Goal: Check status: Check status

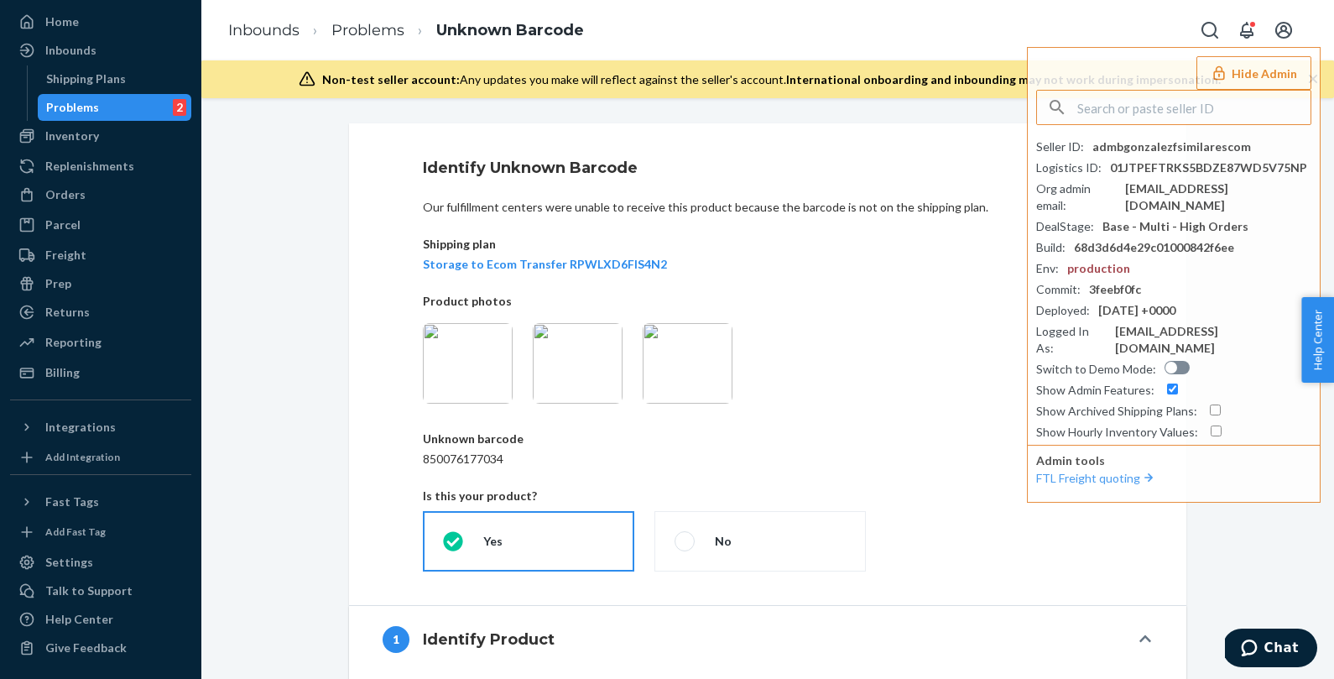
scroll to position [240, 0]
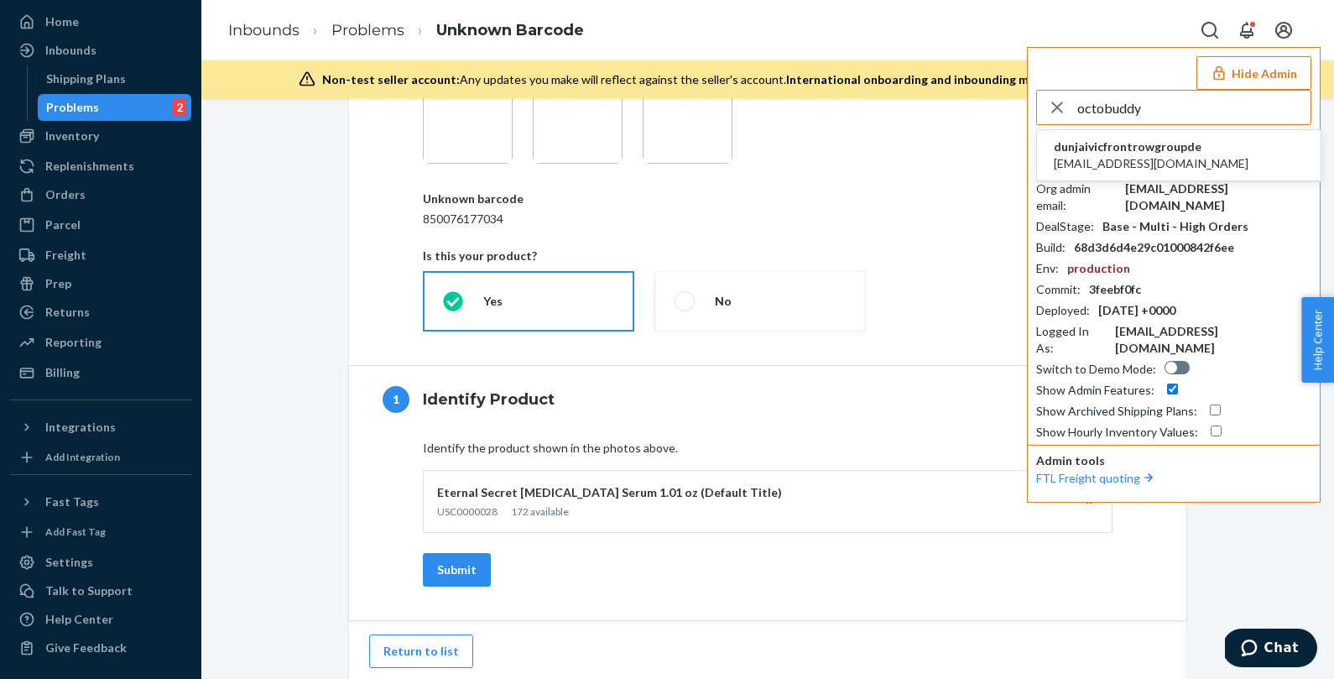
type input "octobuddy"
click at [1146, 155] on span "[EMAIL_ADDRESS][DOMAIN_NAME]" at bounding box center [1150, 163] width 195 height 17
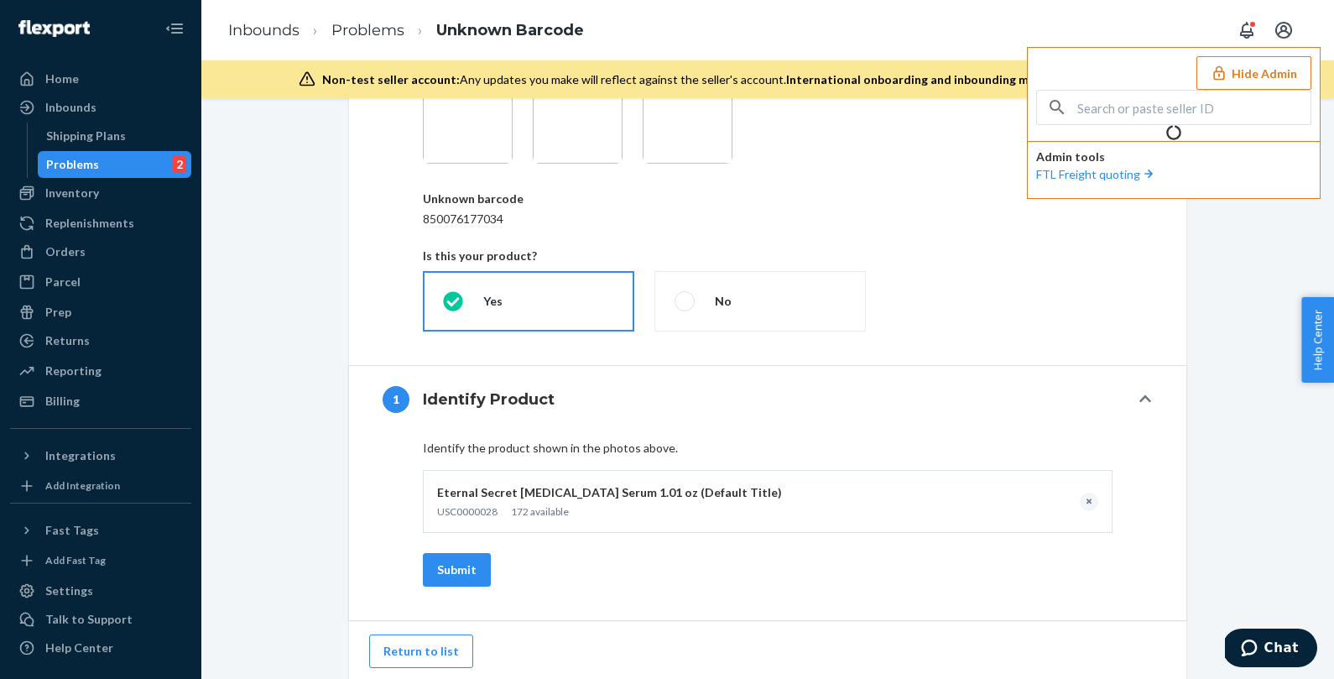
scroll to position [59, 0]
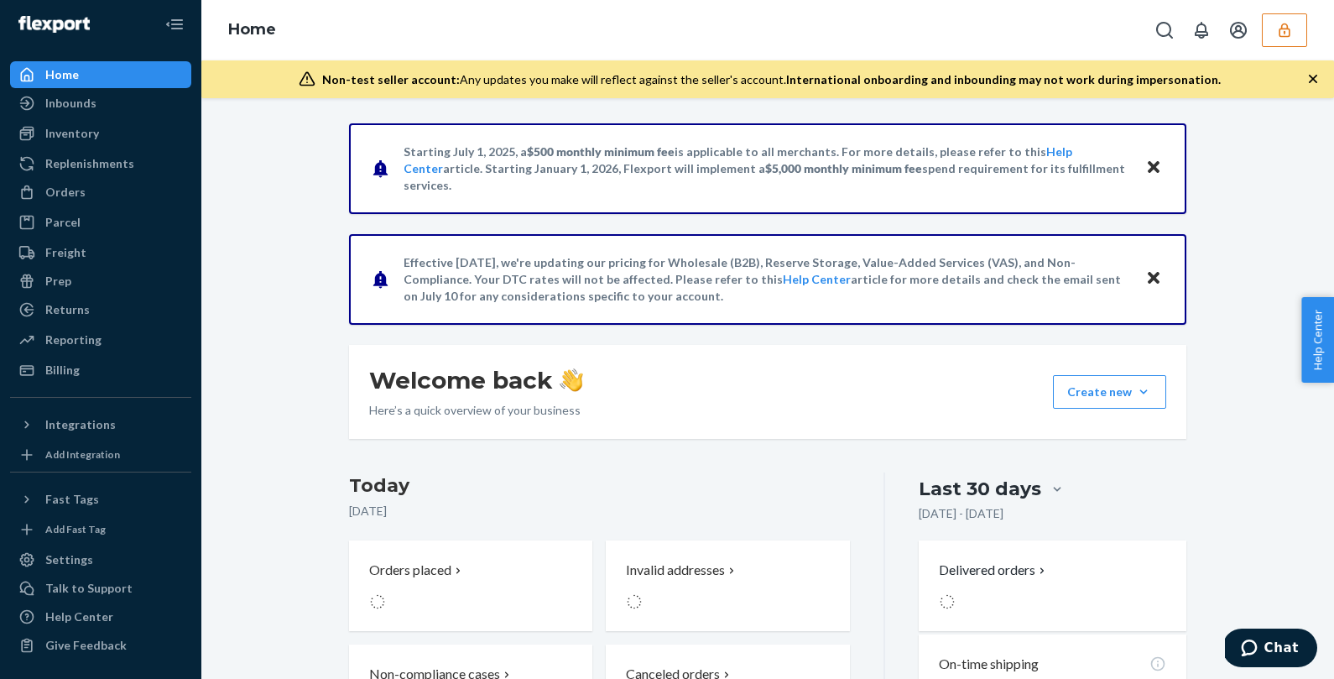
scroll to position [5, 0]
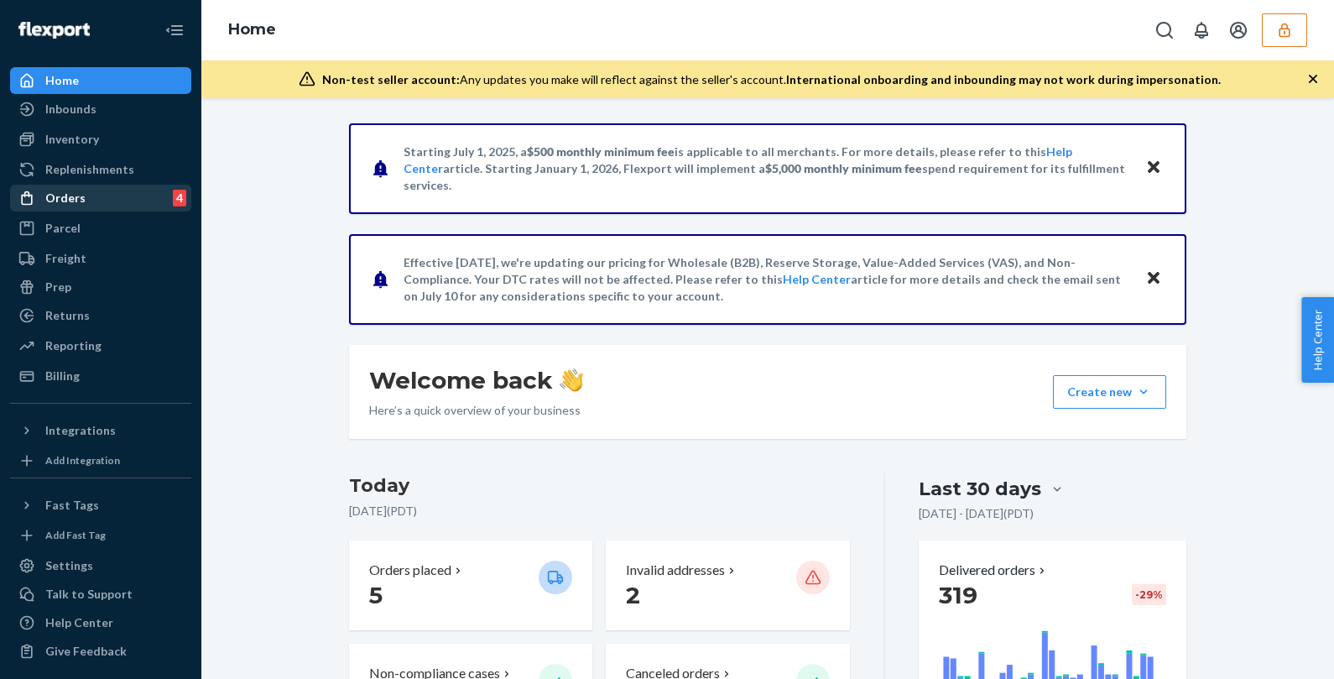
click at [99, 203] on div "Orders 4" at bounding box center [101, 197] width 178 height 23
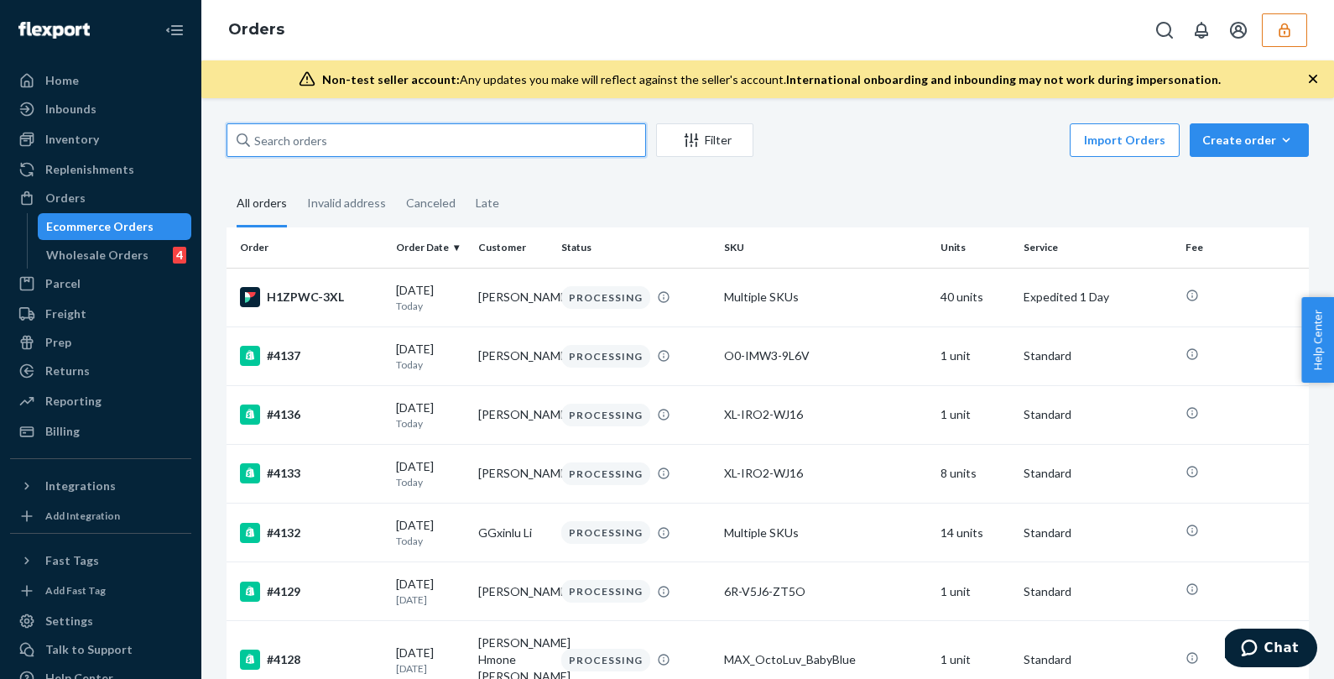
click at [345, 137] on input "text" at bounding box center [435, 140] width 419 height 34
click at [66, 244] on div "Wholesale Orders 4" at bounding box center [114, 254] width 151 height 23
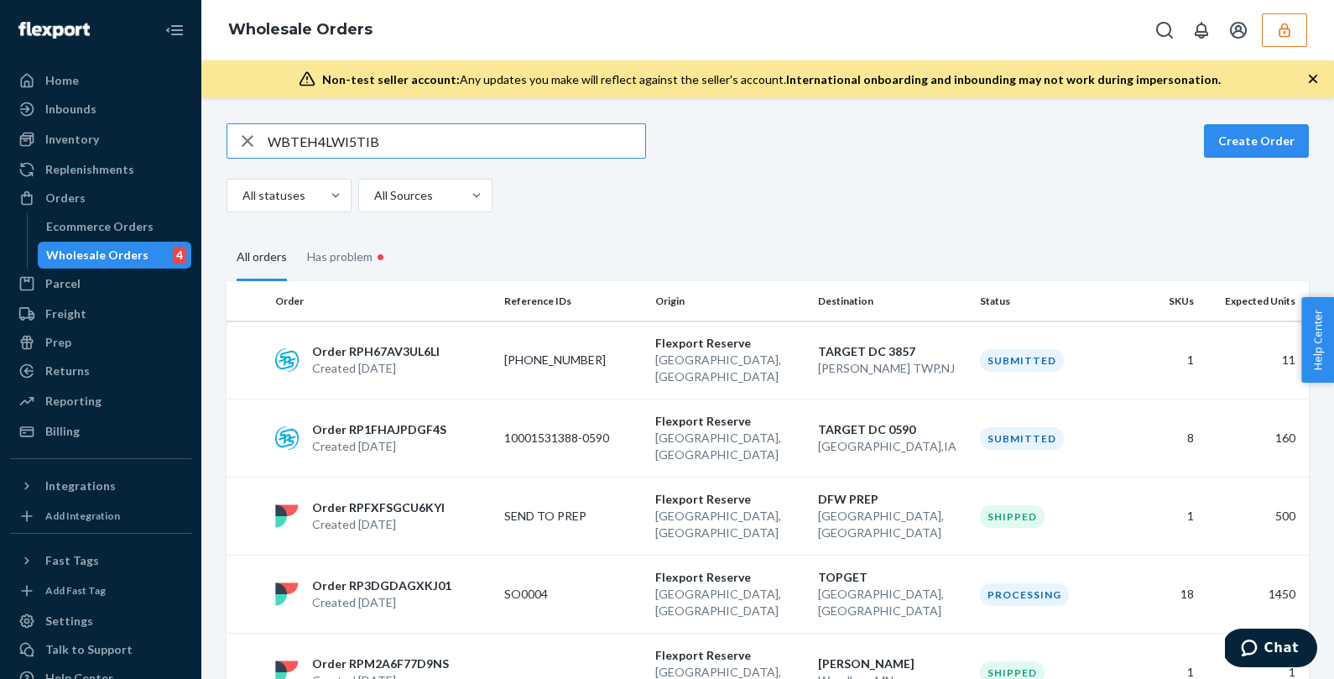
type input "WBTEH4LWI5TIB"
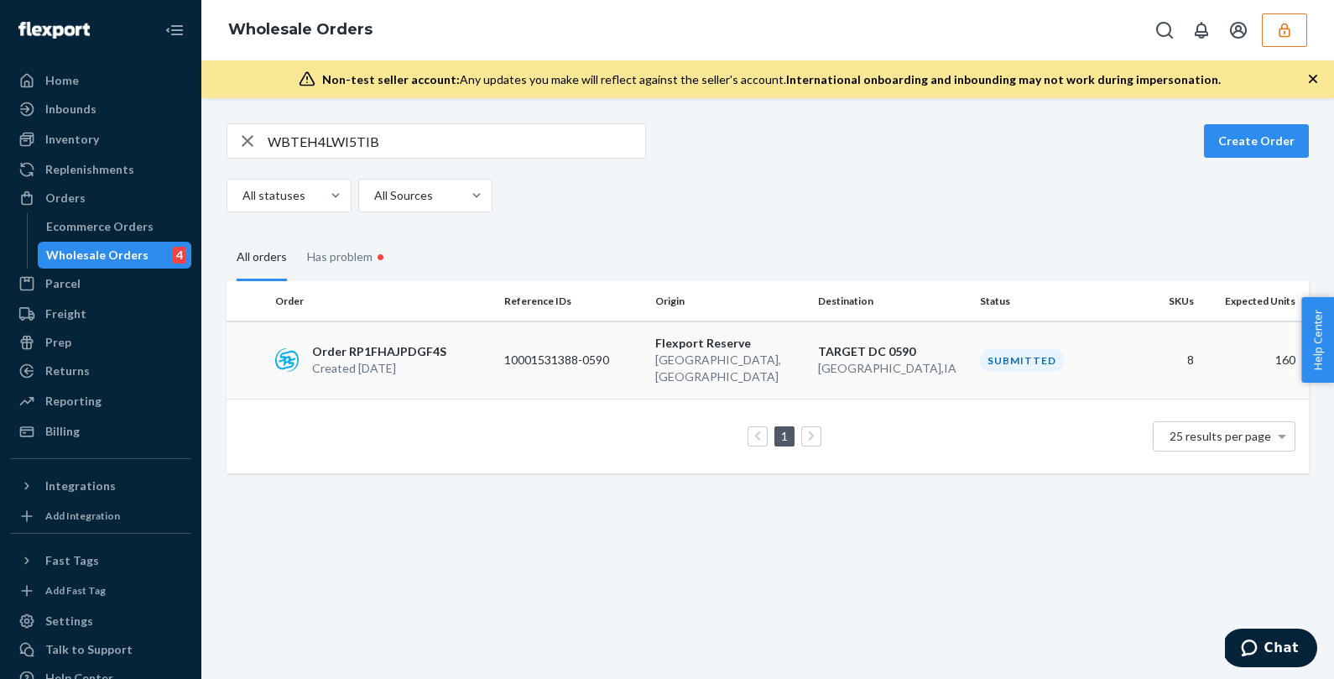
click at [802, 363] on p "Lewisville , TX" at bounding box center [729, 368] width 149 height 34
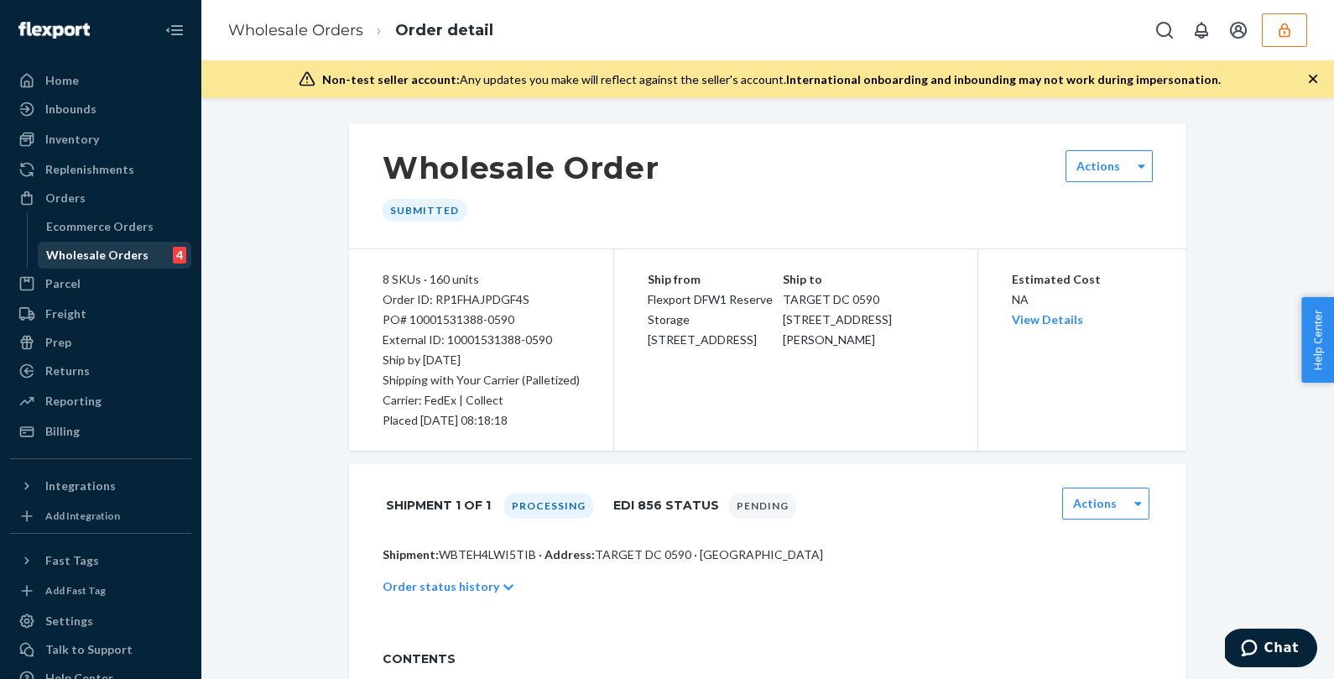
click at [85, 267] on link "Wholesale Orders 4" at bounding box center [115, 255] width 154 height 27
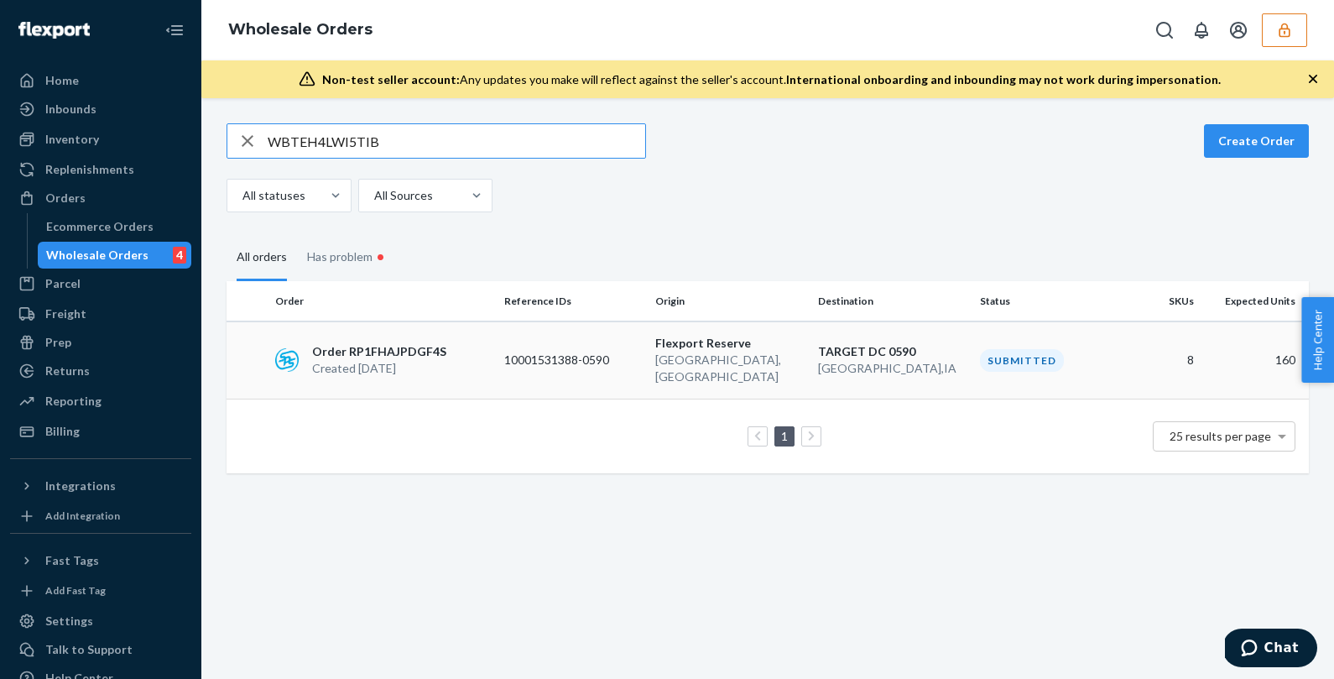
click at [426, 360] on p "Created Sep 24, 2025" at bounding box center [379, 368] width 134 height 17
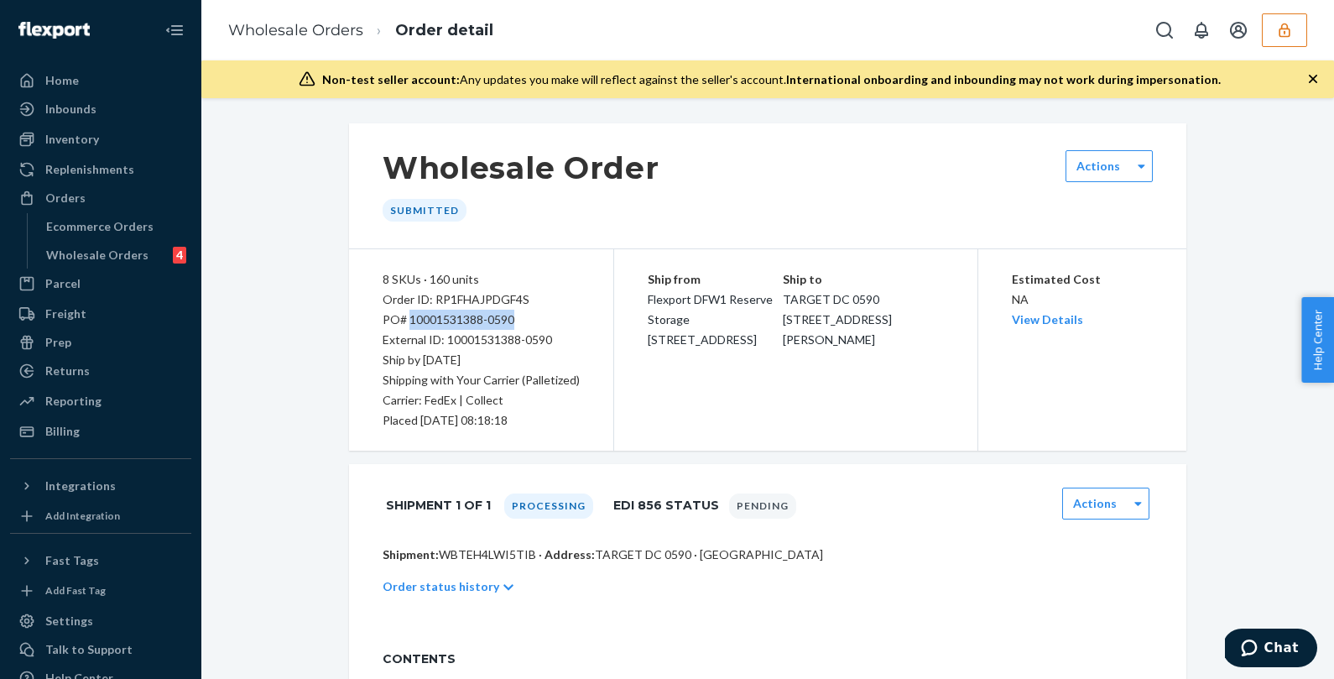
drag, startPoint x: 532, startPoint y: 321, endPoint x: 408, endPoint y: 317, distance: 123.4
click at [408, 317] on div "PO# 10001531388-0590" at bounding box center [480, 319] width 197 height 20
click at [528, 315] on div "PO# 10001531388-0590" at bounding box center [480, 319] width 197 height 20
click at [535, 321] on div "PO# 10001531388-0590" at bounding box center [480, 319] width 197 height 20
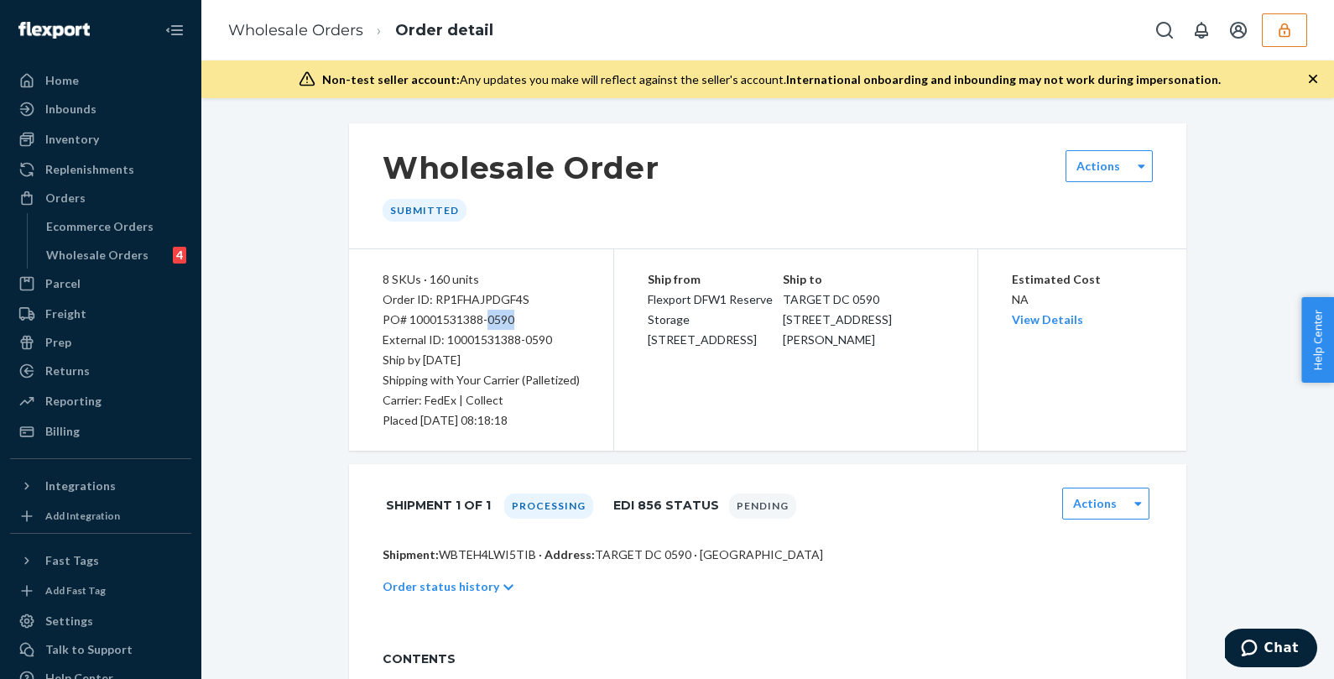
drag, startPoint x: 517, startPoint y: 321, endPoint x: 486, endPoint y: 321, distance: 31.0
click at [486, 321] on div "PO# 10001531388-0590" at bounding box center [480, 319] width 197 height 20
click at [534, 441] on div "8 SKUs · 160 units Order ID: RP1FHAJPDGF4S PO# 10001531388-0590 External ID: 10…" at bounding box center [481, 349] width 265 height 201
drag, startPoint x: 522, startPoint y: 336, endPoint x: 450, endPoint y: 337, distance: 72.1
click at [450, 337] on div "External ID: 10001531388-0590" at bounding box center [480, 340] width 197 height 20
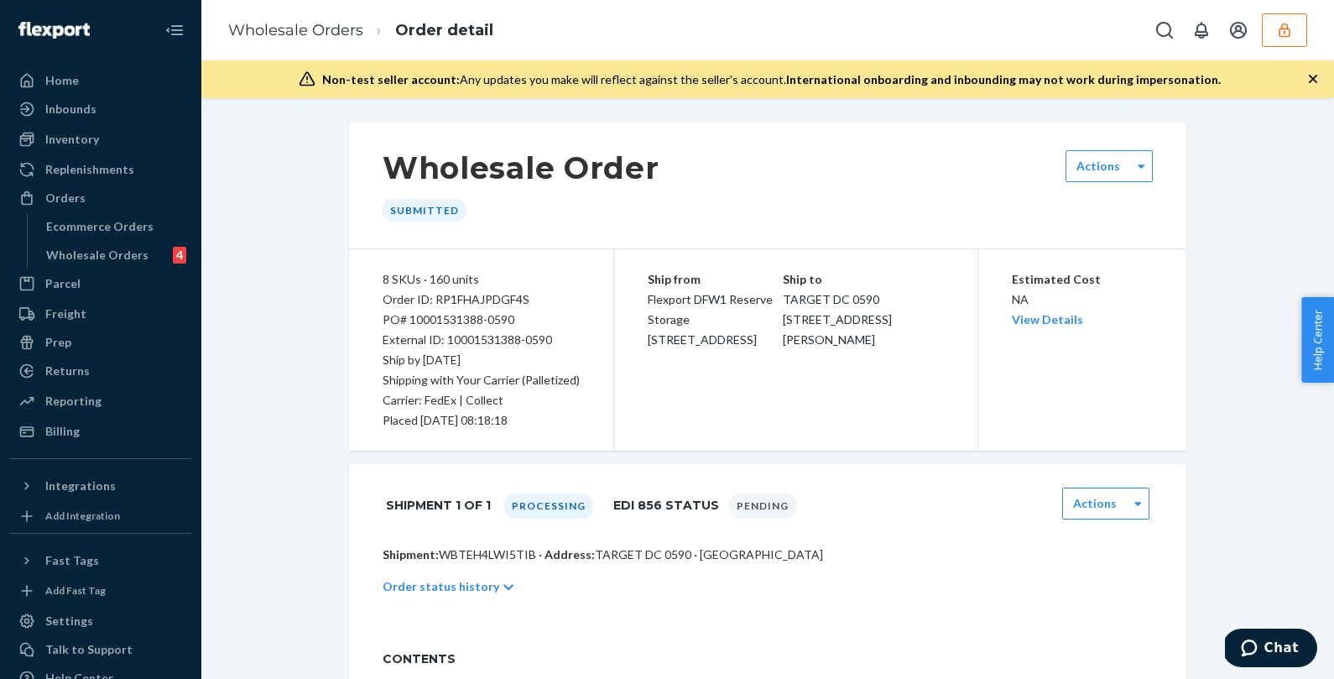
click at [542, 337] on div "External ID: 10001531388-0590" at bounding box center [480, 340] width 197 height 20
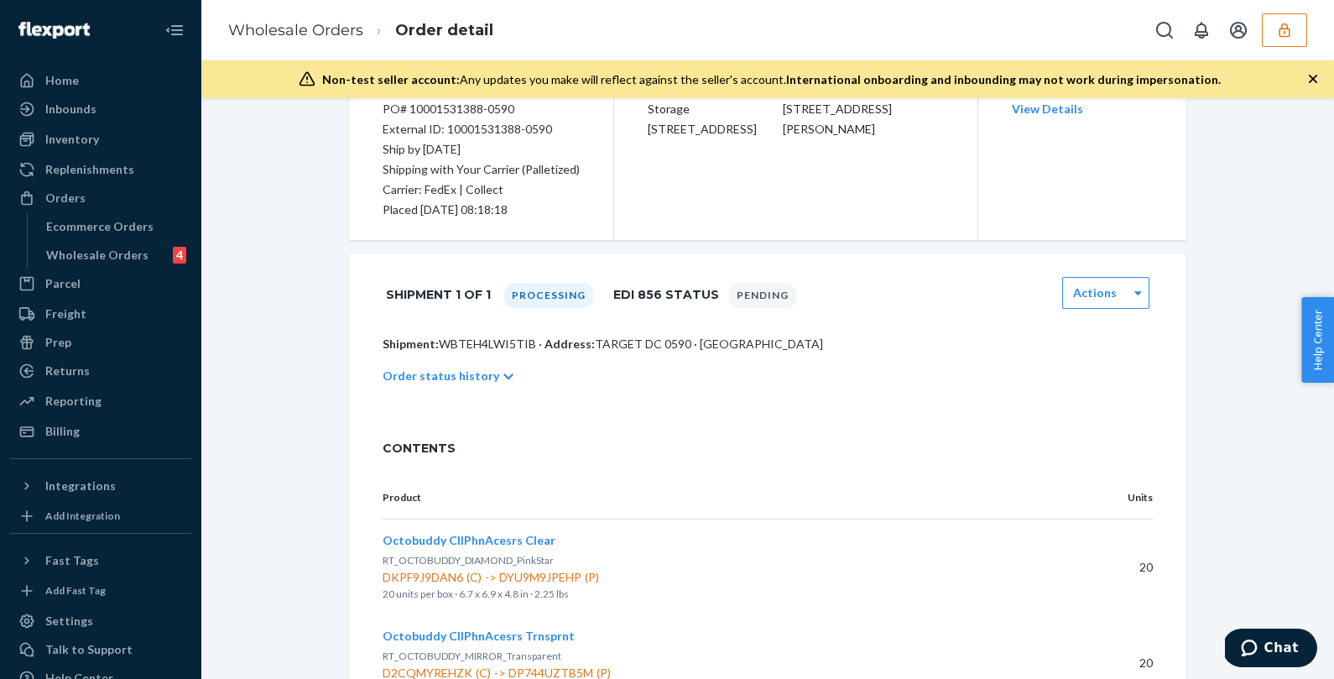
scroll to position [181, 0]
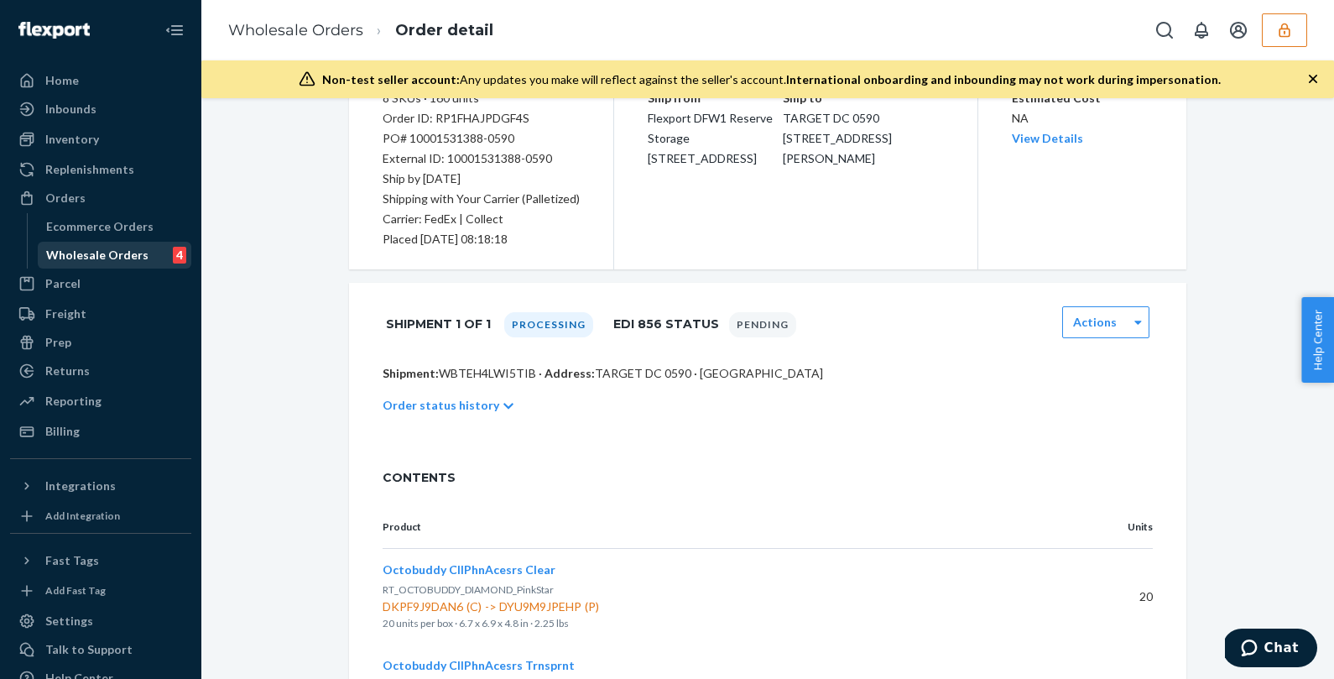
click at [100, 257] on div "Wholesale Orders" at bounding box center [97, 255] width 102 height 17
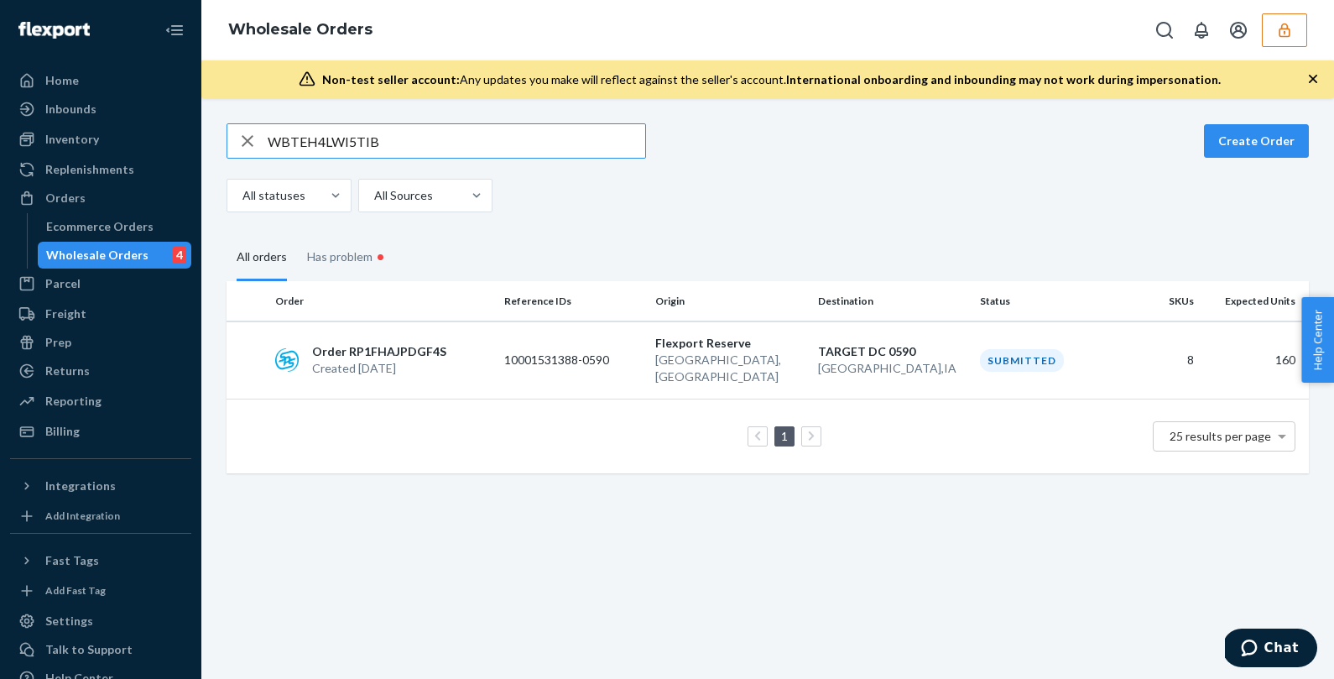
click at [248, 145] on icon "button" at bounding box center [247, 141] width 20 height 34
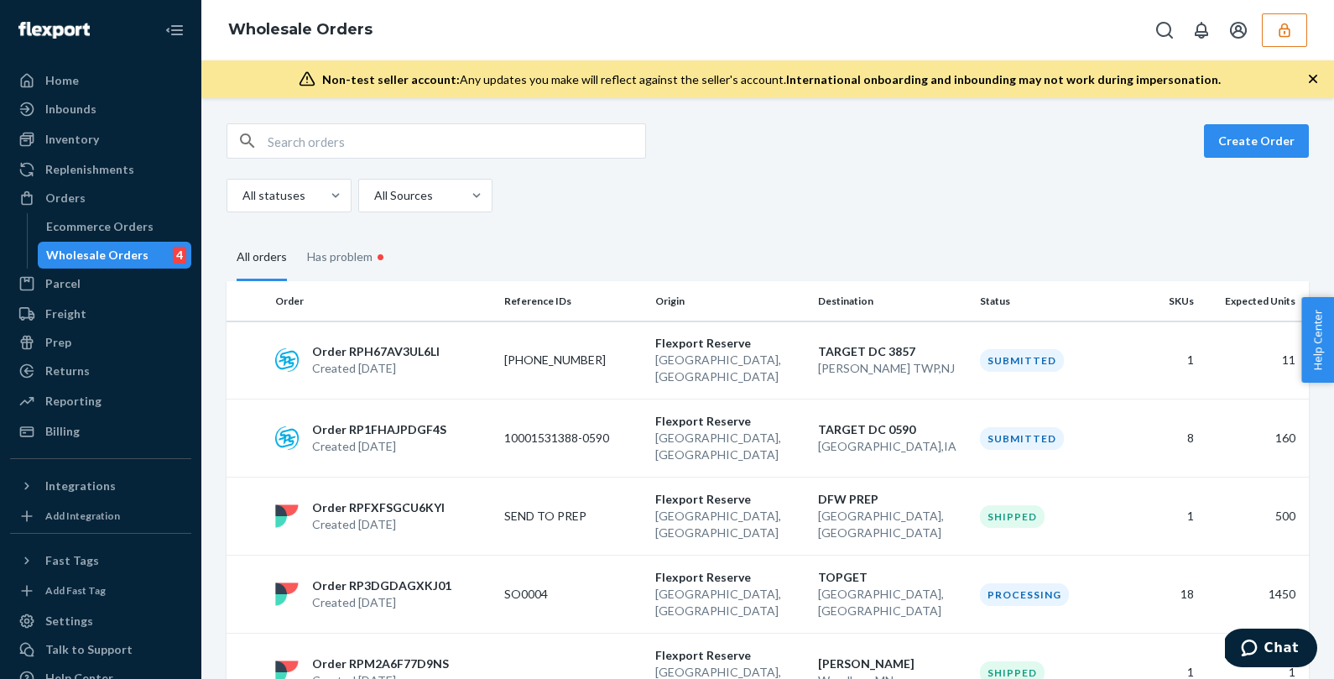
click at [855, 176] on div "Create Order All statuses All Sources" at bounding box center [767, 167] width 1082 height 89
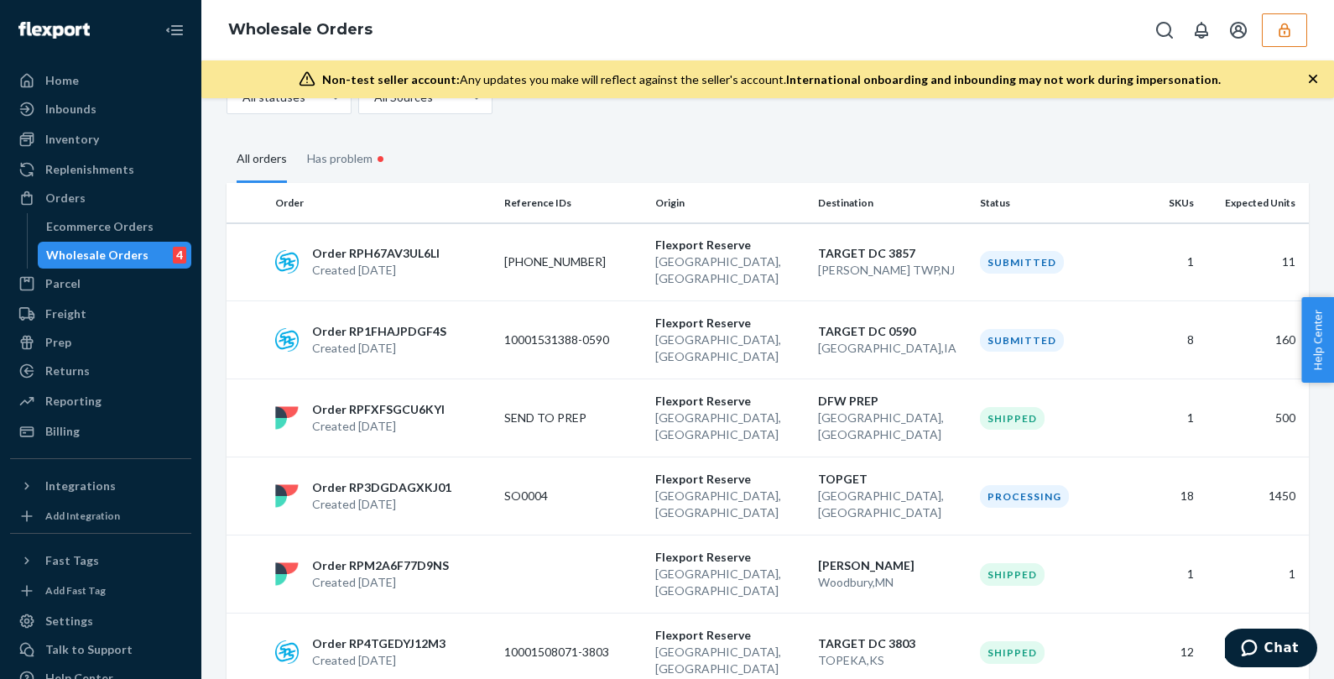
scroll to position [140, 0]
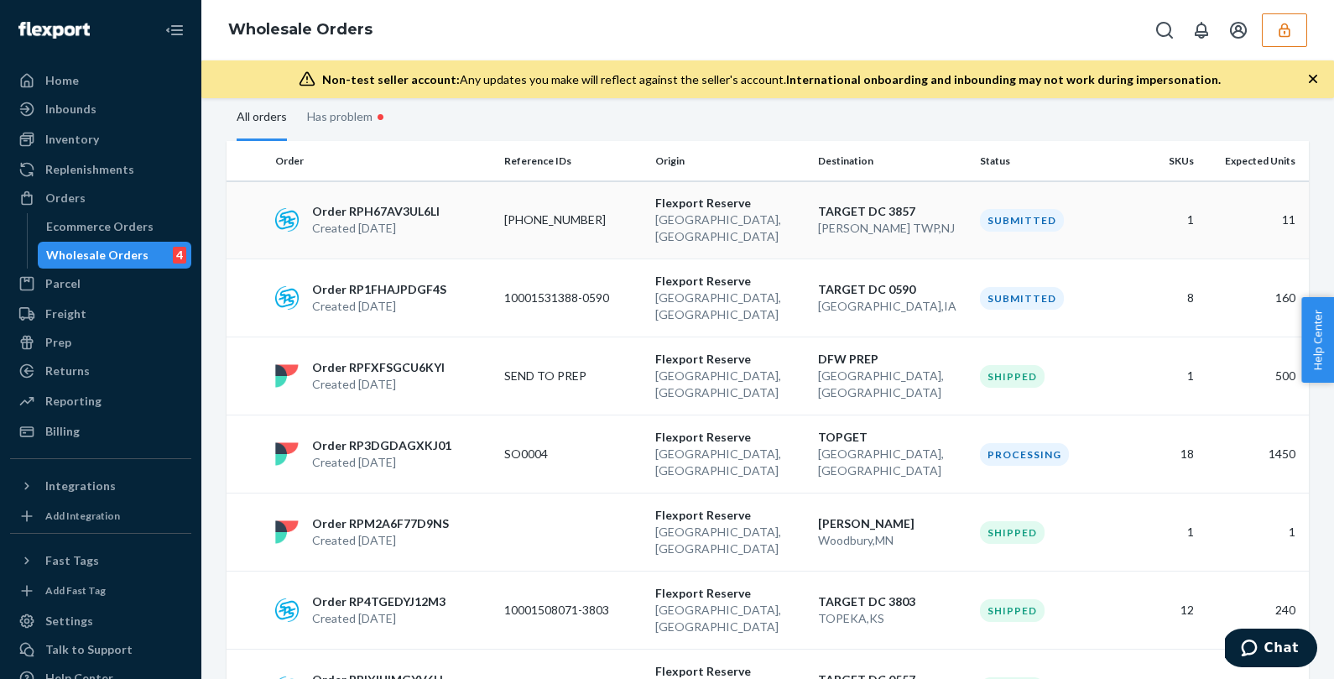
click at [736, 218] on p "Lewisville , TX" at bounding box center [729, 228] width 149 height 34
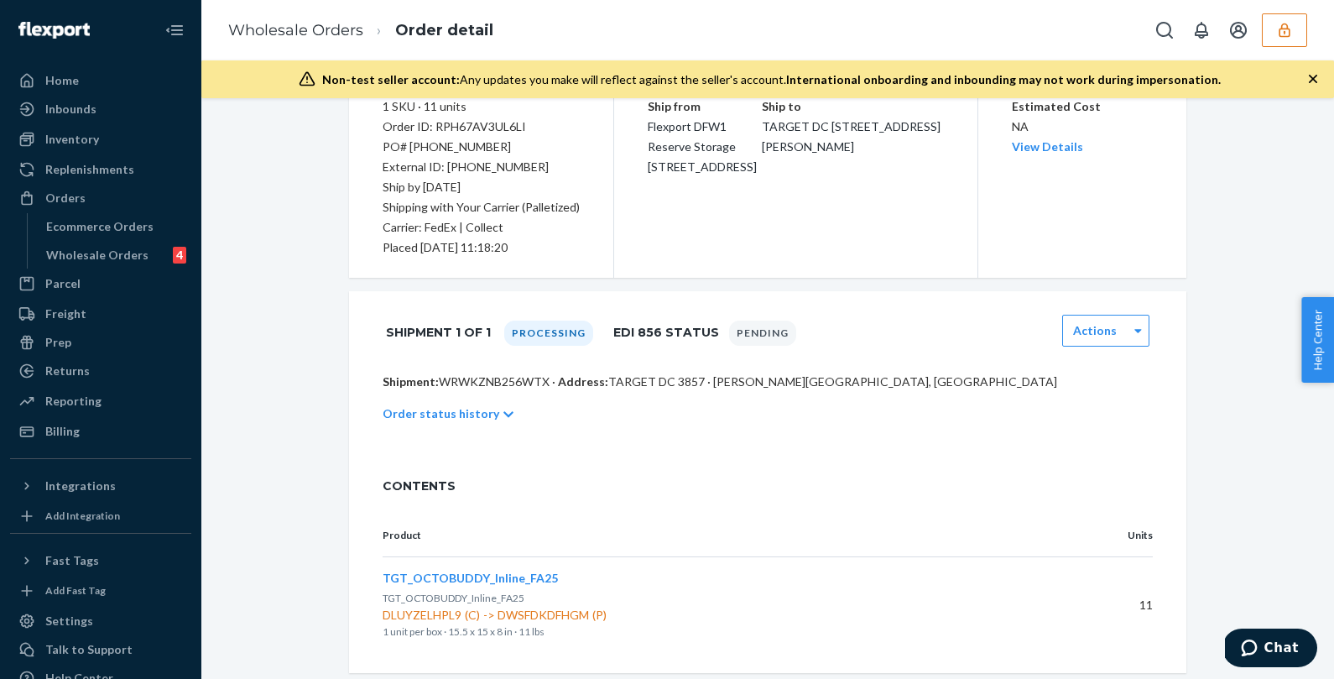
scroll to position [205, 0]
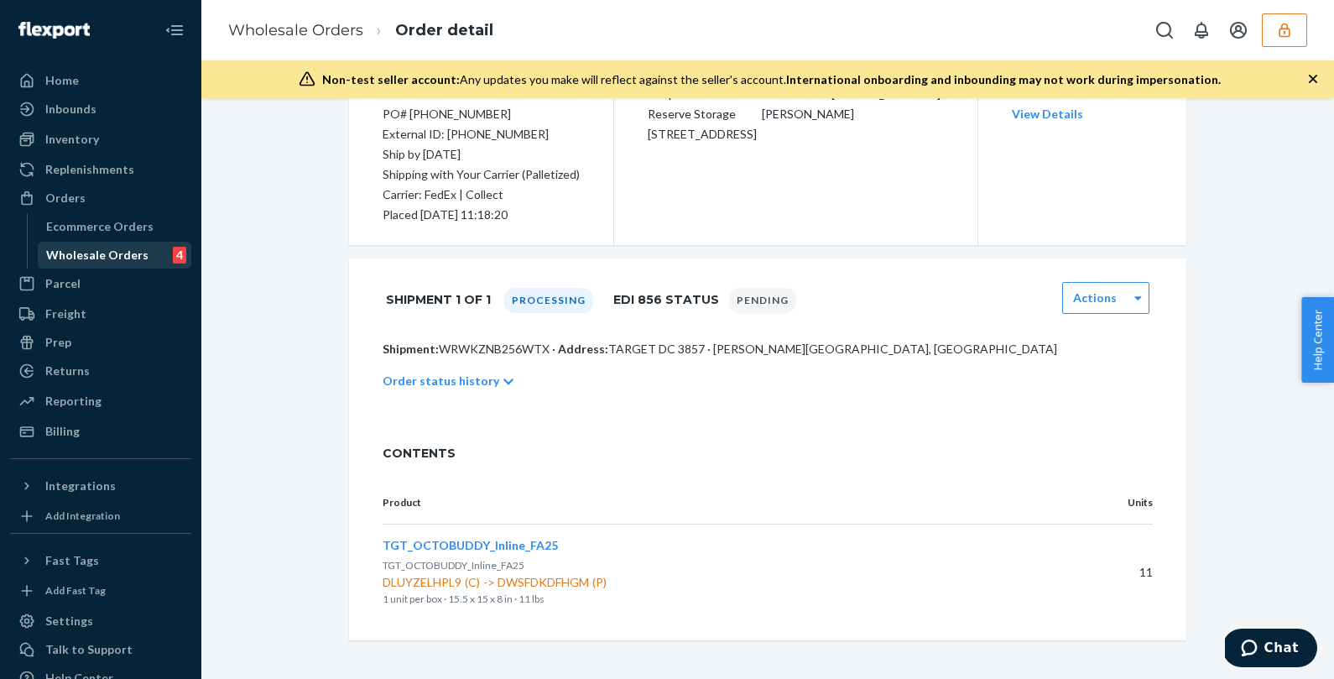
click at [96, 256] on div "Wholesale Orders" at bounding box center [97, 255] width 102 height 17
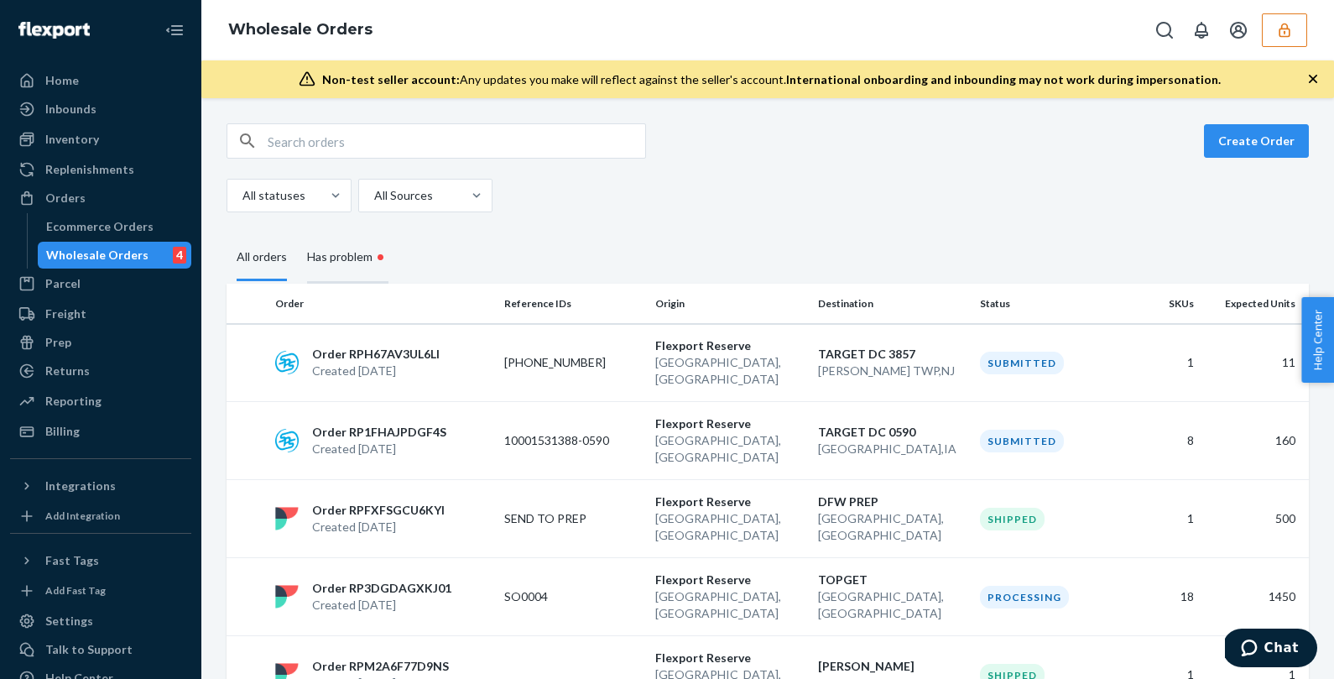
click at [368, 252] on div "Has problem •" at bounding box center [347, 257] width 81 height 51
click at [297, 232] on input "Has problem •" at bounding box center [297, 232] width 0 height 0
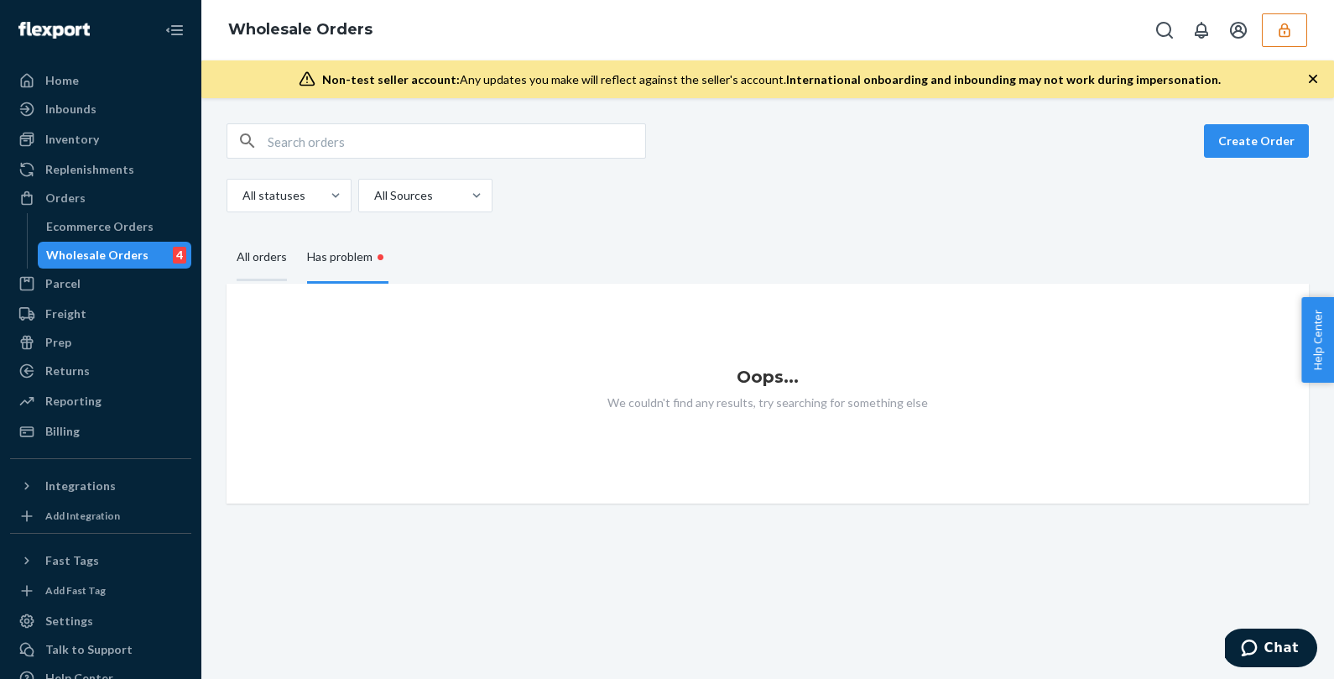
click at [267, 255] on div "All orders" at bounding box center [262, 258] width 50 height 46
click at [226, 235] on input "All orders" at bounding box center [226, 235] width 0 height 0
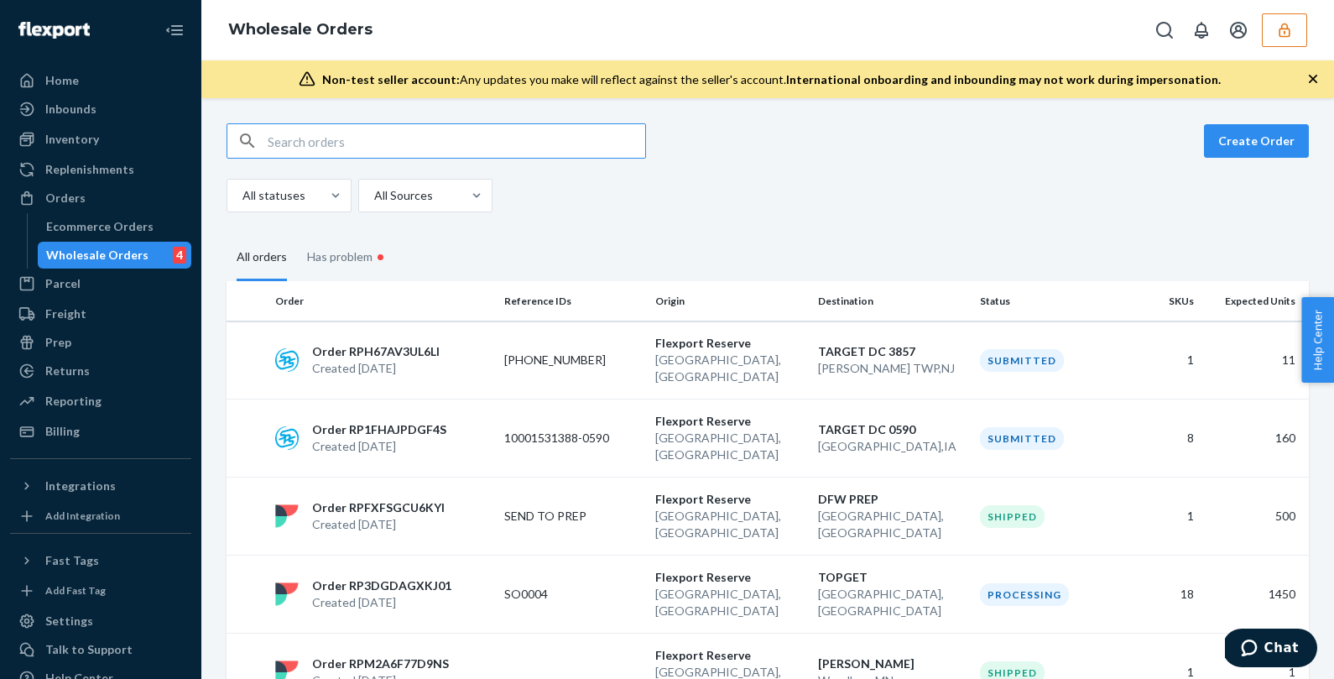
click at [355, 143] on input "text" at bounding box center [456, 141] width 377 height 34
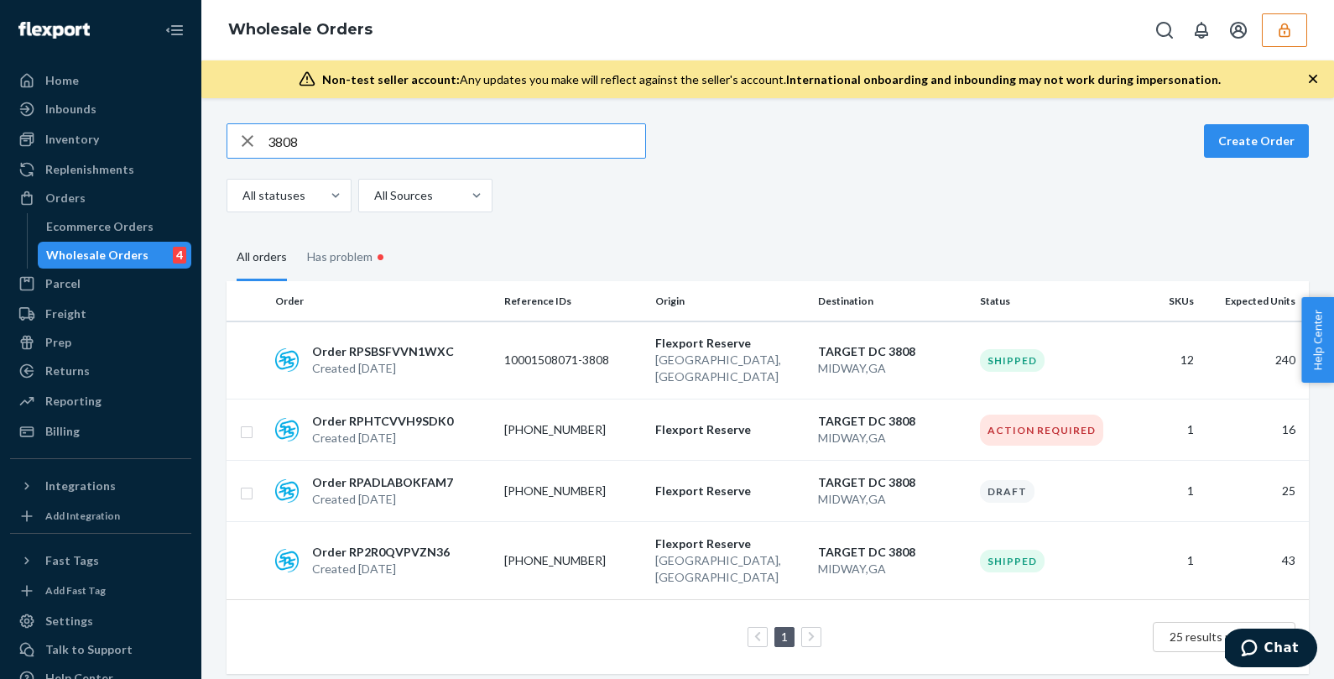
type input "3808"
click at [94, 220] on div "Ecommerce Orders" at bounding box center [99, 226] width 107 height 17
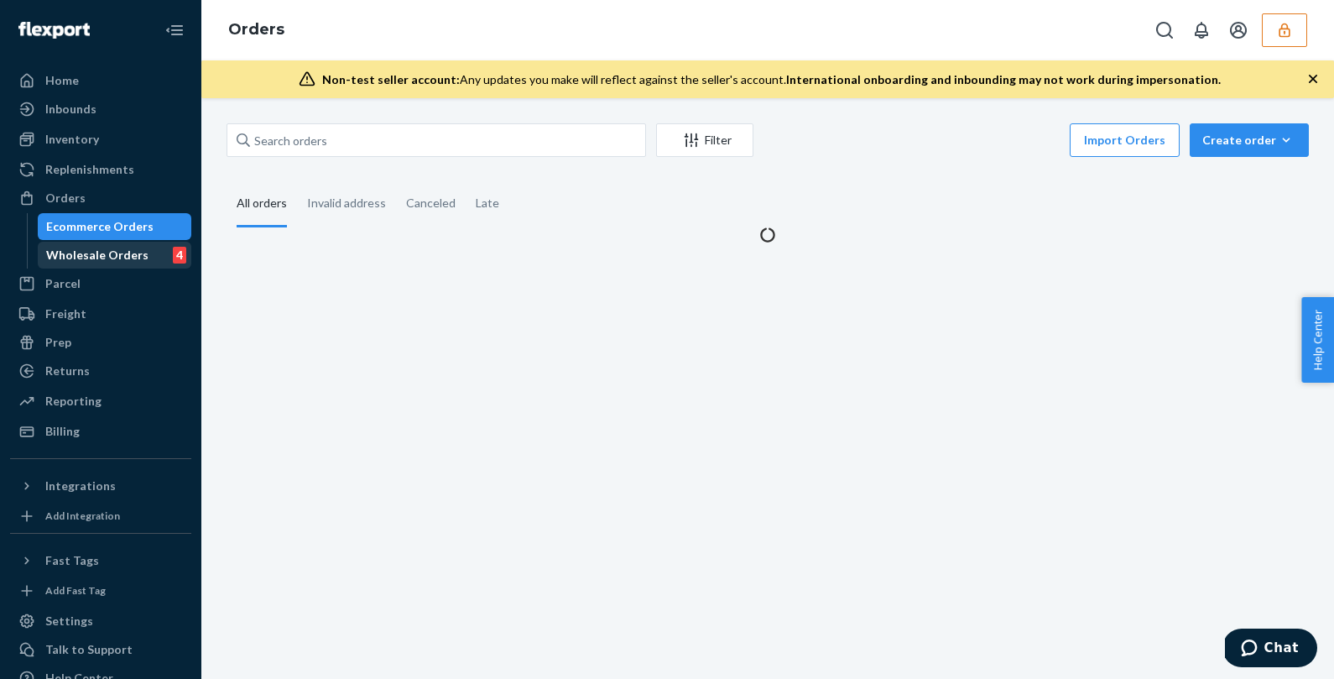
click at [93, 257] on div "Wholesale Orders" at bounding box center [97, 255] width 102 height 17
